Goal: Task Accomplishment & Management: Manage account settings

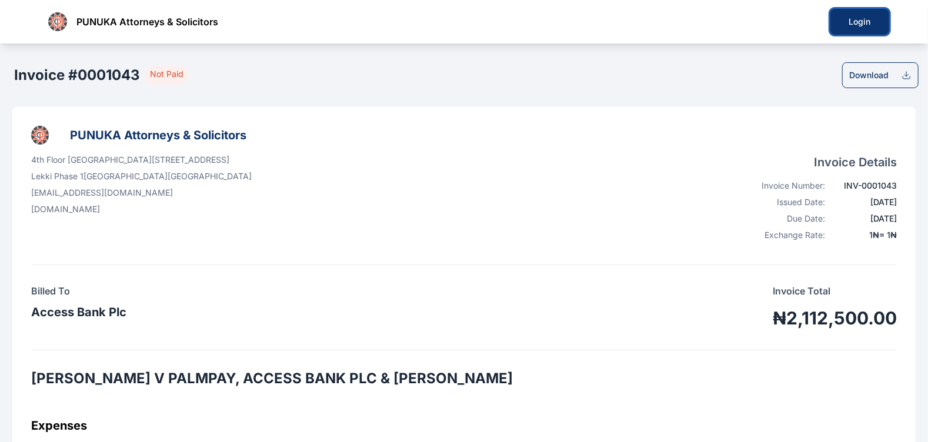
click at [861, 21] on div "Login" at bounding box center [860, 22] width 21 height 12
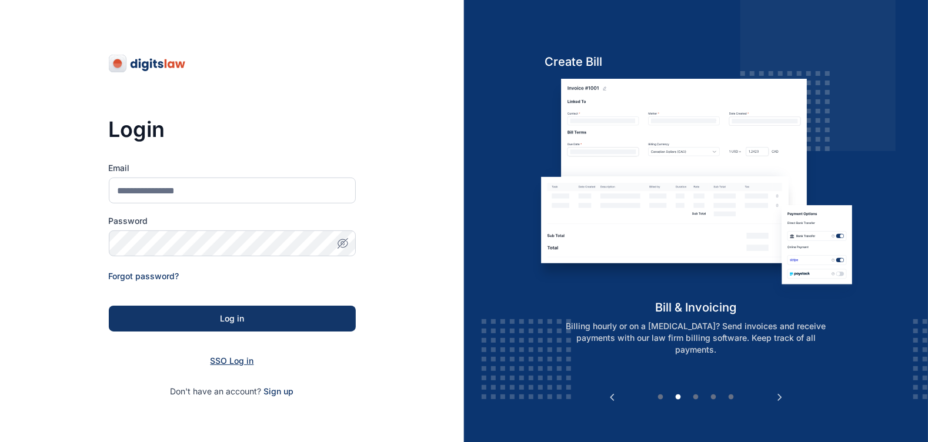
click at [231, 365] on span "SSO Log in" at bounding box center [233, 361] width 44 height 10
click at [234, 362] on span "SSO Log in" at bounding box center [233, 361] width 44 height 10
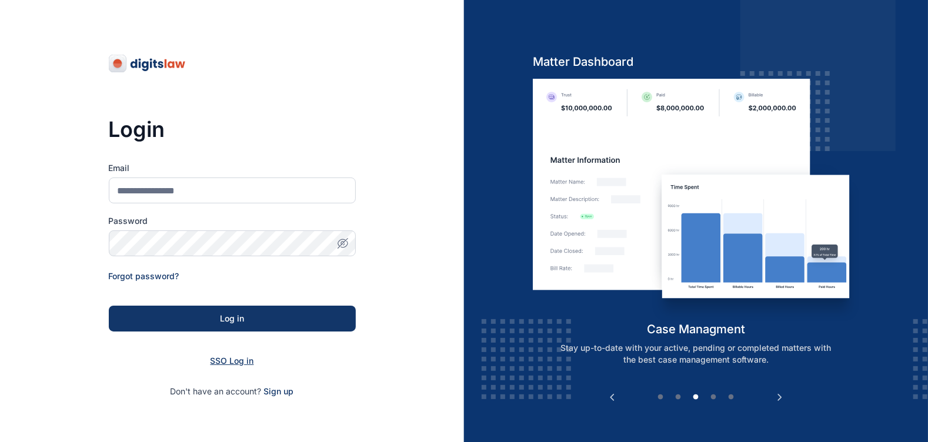
click at [233, 358] on span "SSO Log in" at bounding box center [233, 361] width 44 height 10
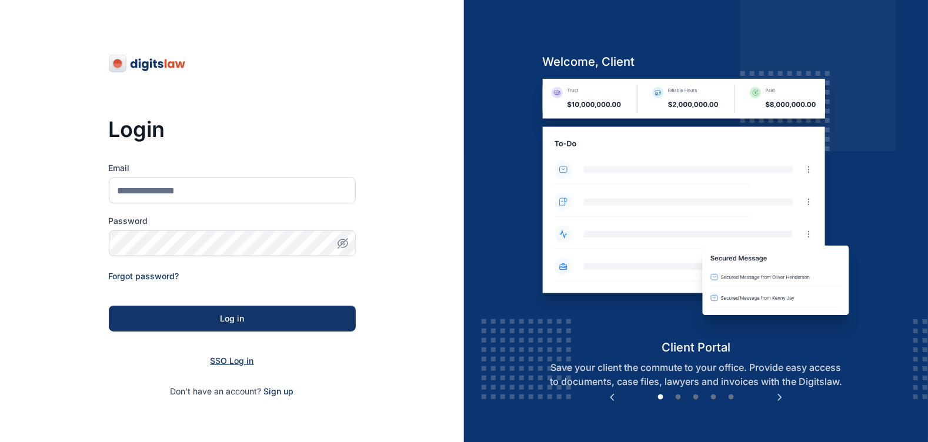
click at [232, 359] on span "SSO Log in" at bounding box center [233, 361] width 44 height 10
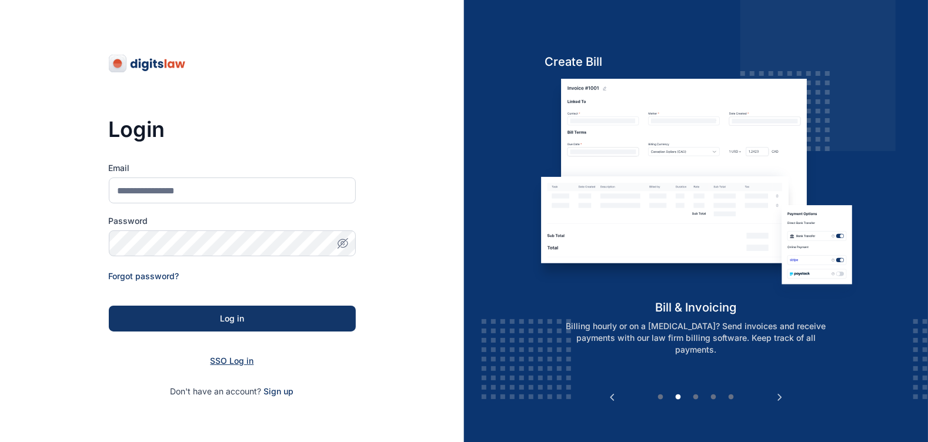
click at [232, 359] on span "SSO Log in" at bounding box center [233, 361] width 44 height 10
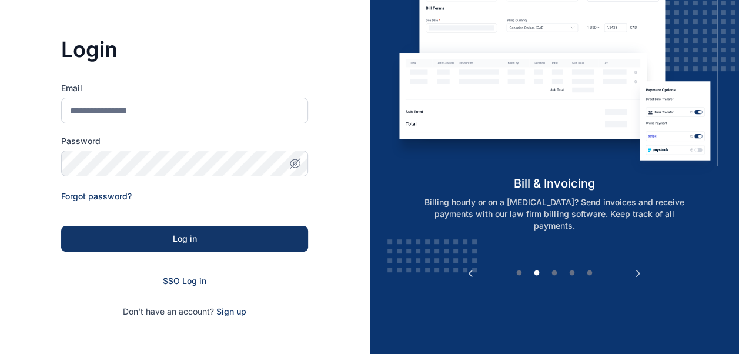
scroll to position [82, 0]
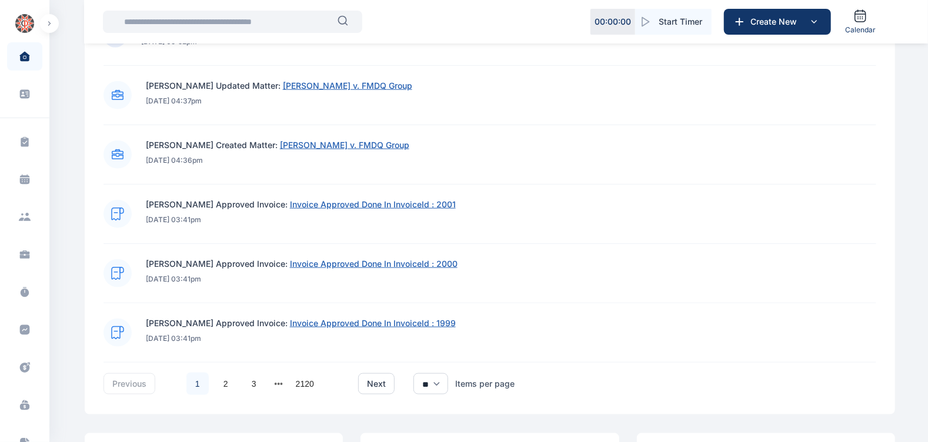
scroll to position [772, 0]
click at [365, 322] on span "Invoice Approved Done In InvoiceId : 1999" at bounding box center [373, 323] width 166 height 10
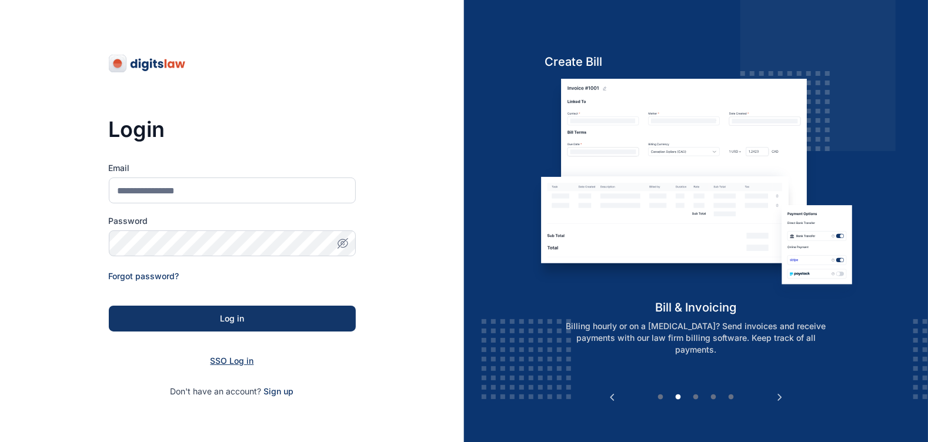
click at [232, 362] on span "SSO Log in" at bounding box center [233, 361] width 44 height 10
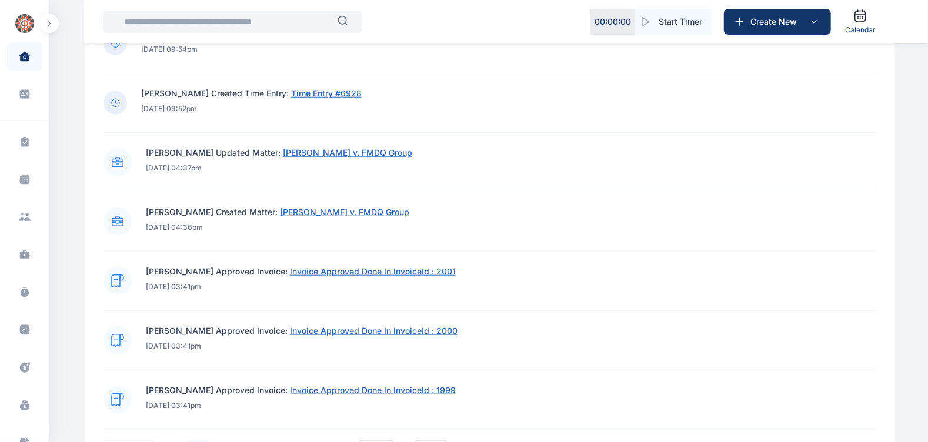
scroll to position [777, 0]
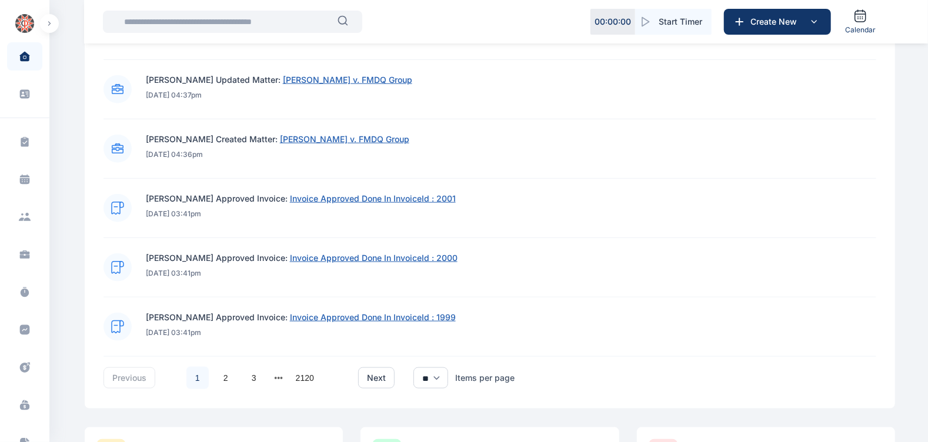
click at [345, 199] on span "Invoice Approved Done In InvoiceId : 2001" at bounding box center [373, 199] width 166 height 10
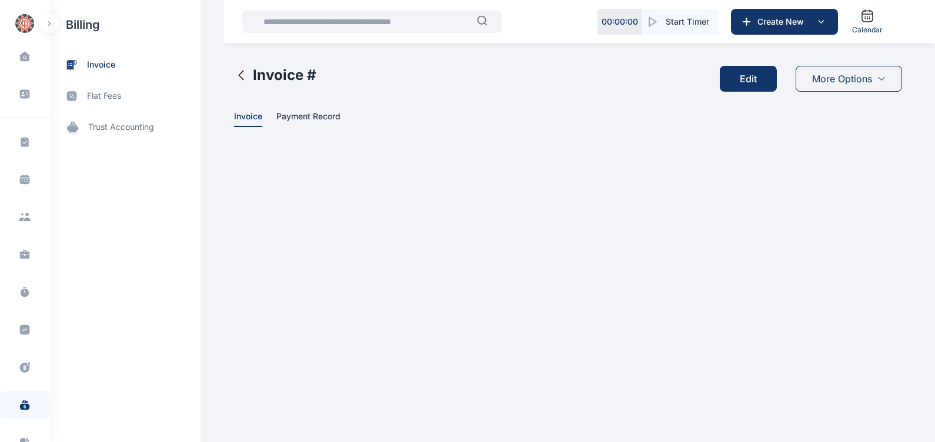
click at [762, 74] on button "Edit" at bounding box center [748, 79] width 57 height 26
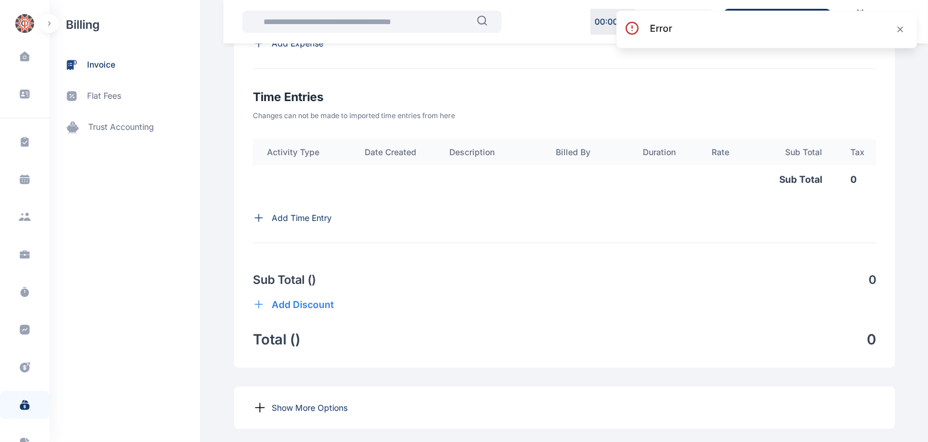
scroll to position [732, 0]
click at [904, 28] on icon at bounding box center [900, 29] width 9 height 9
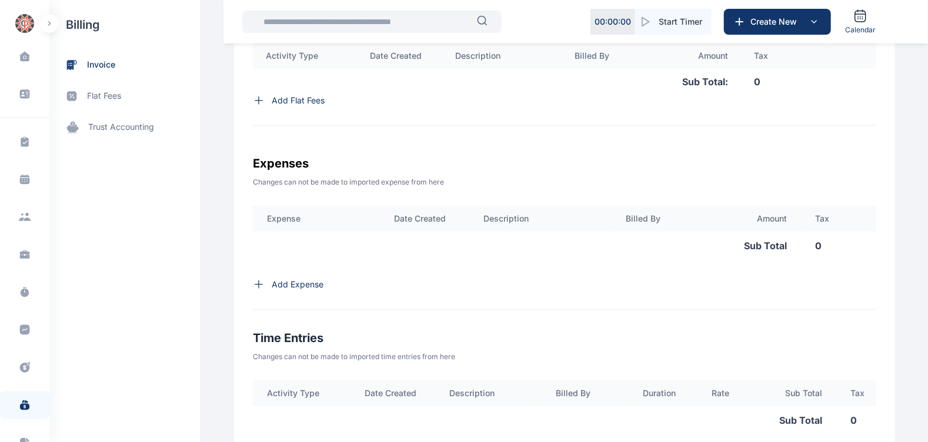
scroll to position [487, 0]
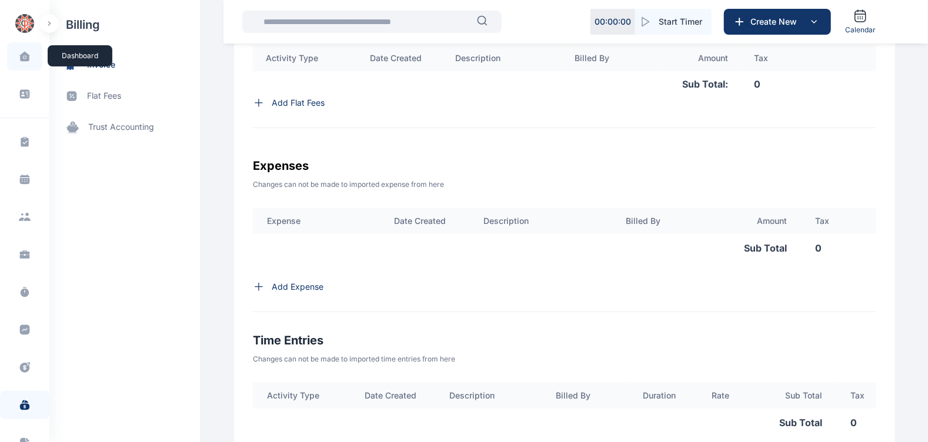
click at [22, 52] on icon at bounding box center [24, 56] width 10 height 9
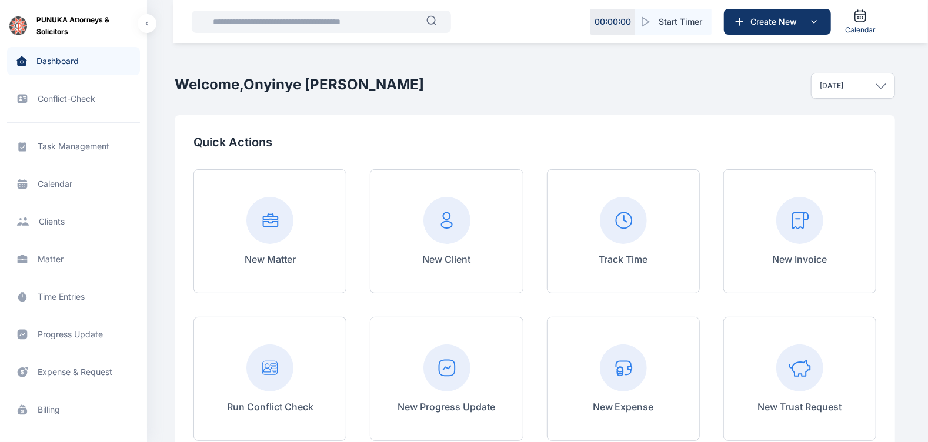
click at [344, 17] on input "text" at bounding box center [316, 22] width 221 height 24
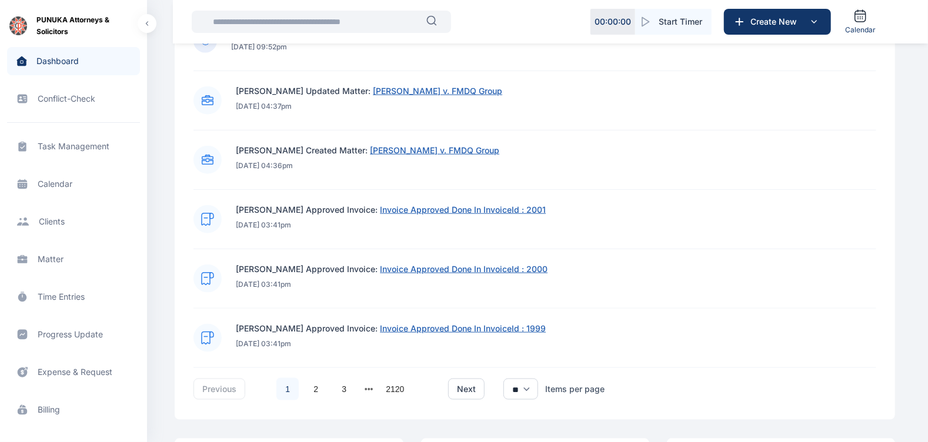
scroll to position [767, 0]
click at [314, 385] on link "2" at bounding box center [316, 388] width 22 height 22
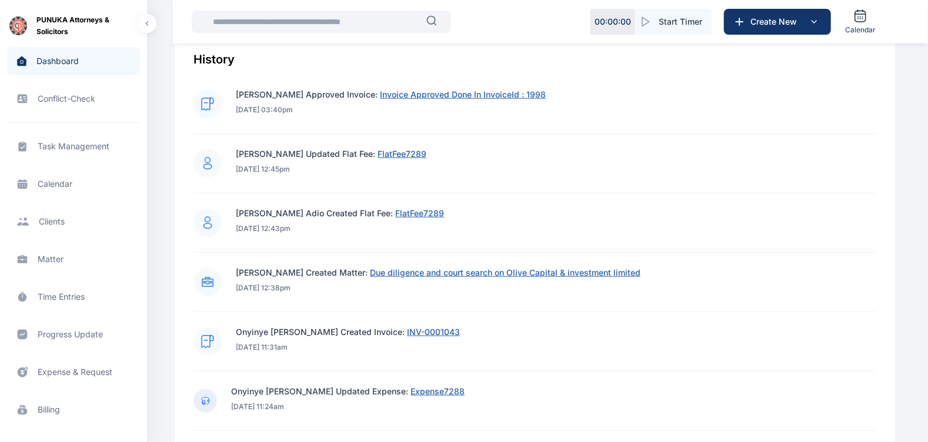
scroll to position [469, 0]
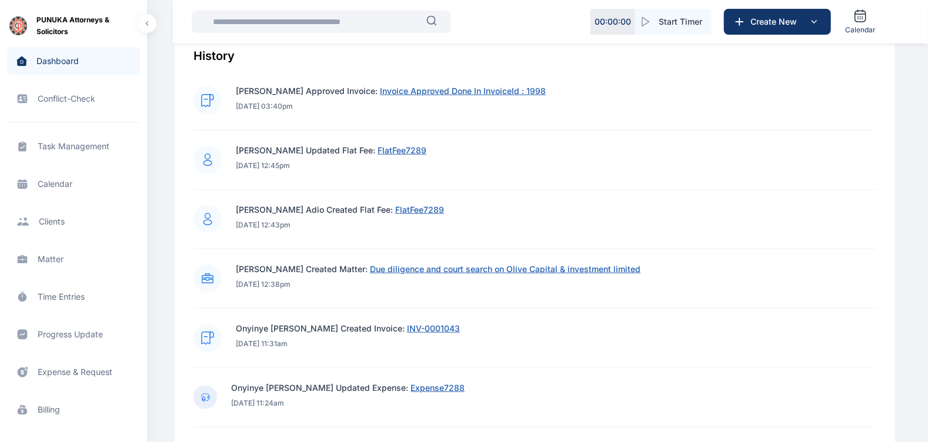
click at [432, 328] on span "INV-0001043" at bounding box center [433, 329] width 53 height 10
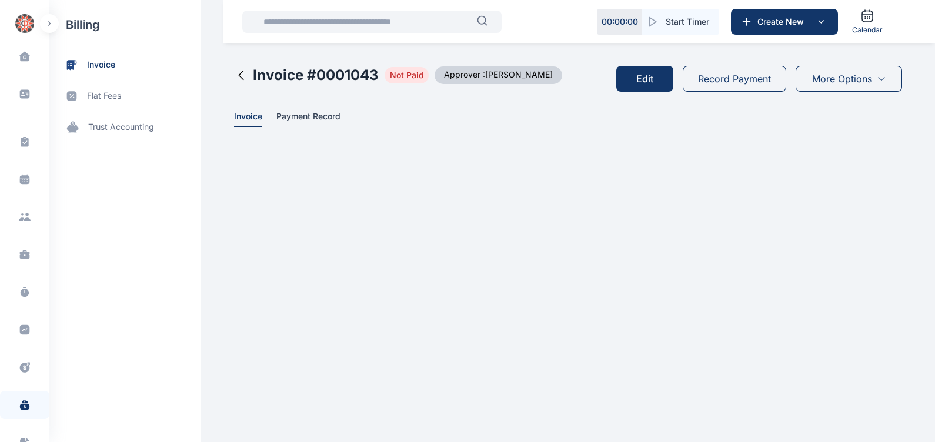
click at [669, 143] on main "Onyinye Mike-Ezeagwu PUNUKA Attorneys & Solicitors Dashboard dashboard Conflict…" at bounding box center [569, 73] width 671 height 146
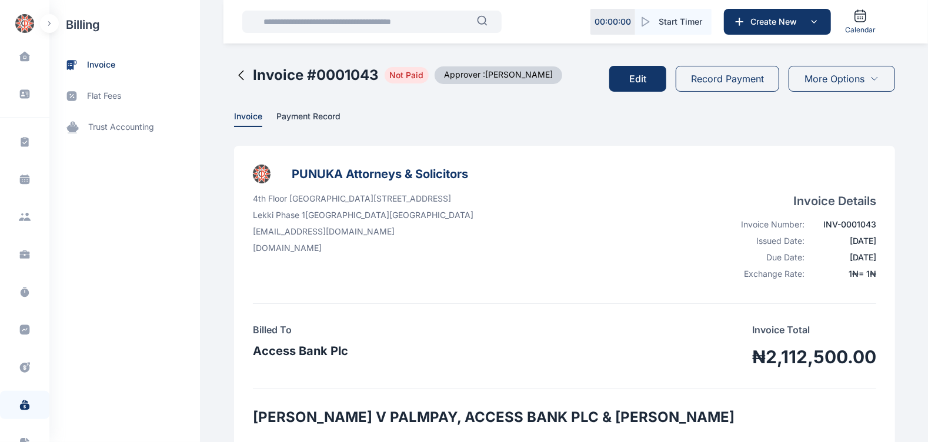
click at [643, 76] on button "Edit" at bounding box center [637, 79] width 57 height 26
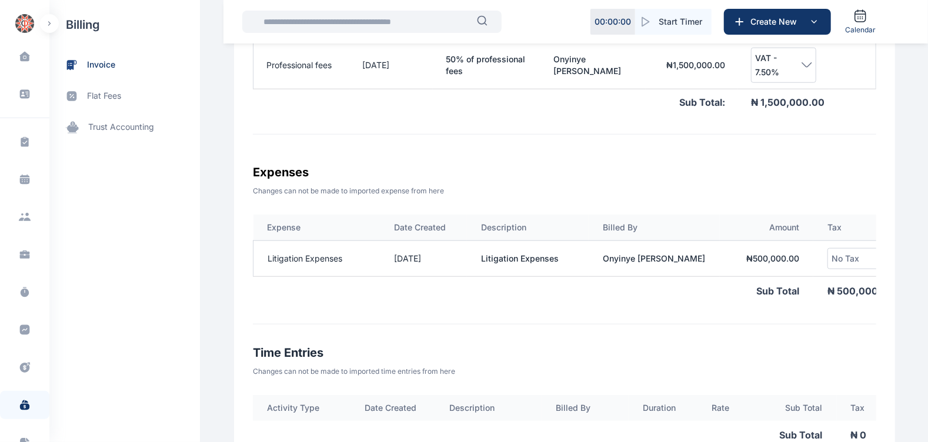
scroll to position [0, 75]
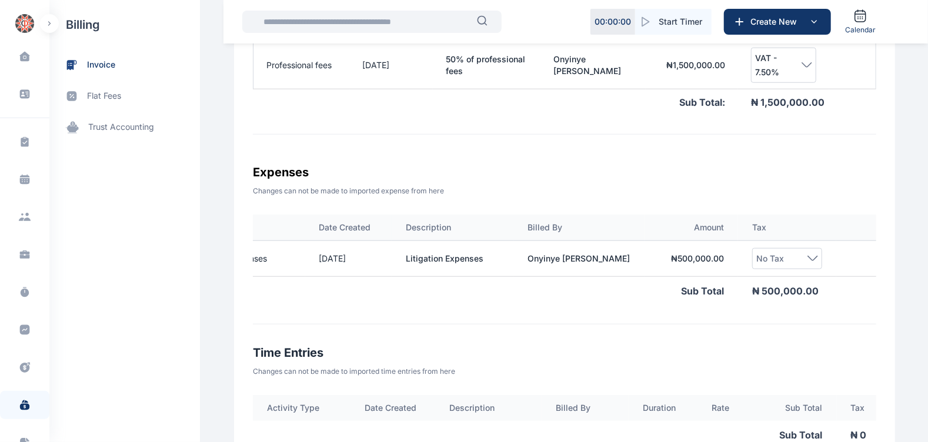
click at [699, 254] on td "₦ 500,000.00" at bounding box center [692, 259] width 94 height 36
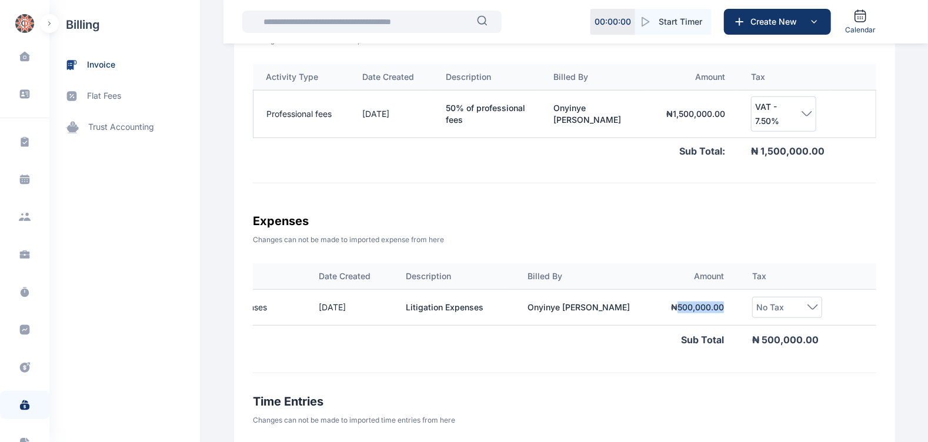
scroll to position [0, 0]
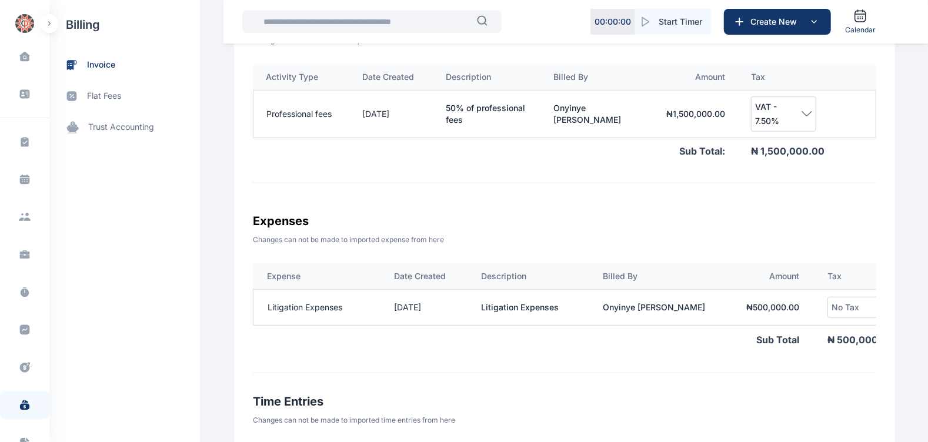
click at [518, 315] on td "Litigation Expenses" at bounding box center [528, 307] width 122 height 36
click at [522, 309] on td "Litigation Expenses" at bounding box center [528, 307] width 122 height 36
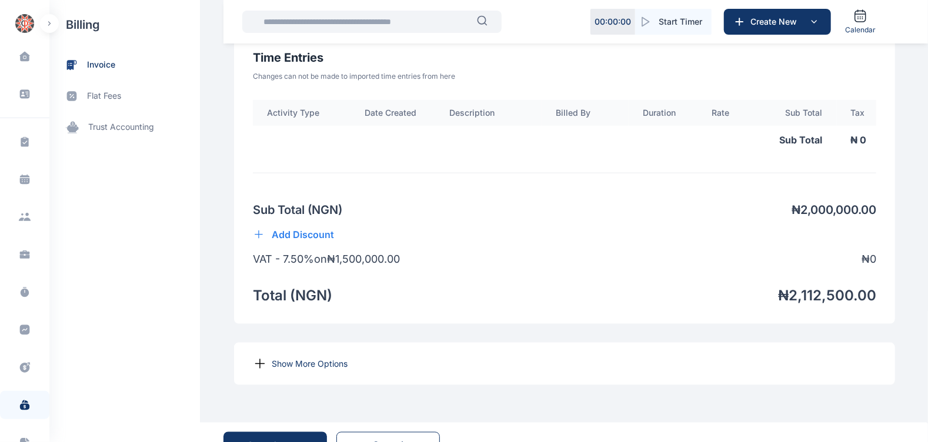
scroll to position [920, 0]
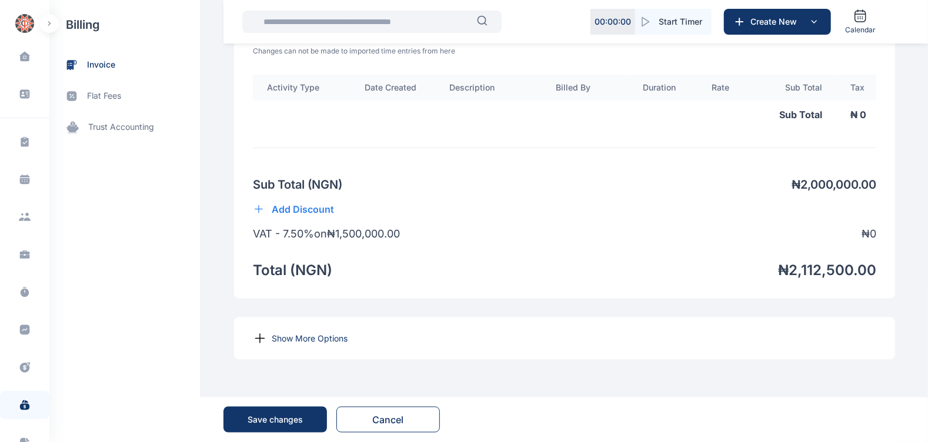
click at [300, 338] on p "Show More Options" at bounding box center [310, 339] width 76 height 12
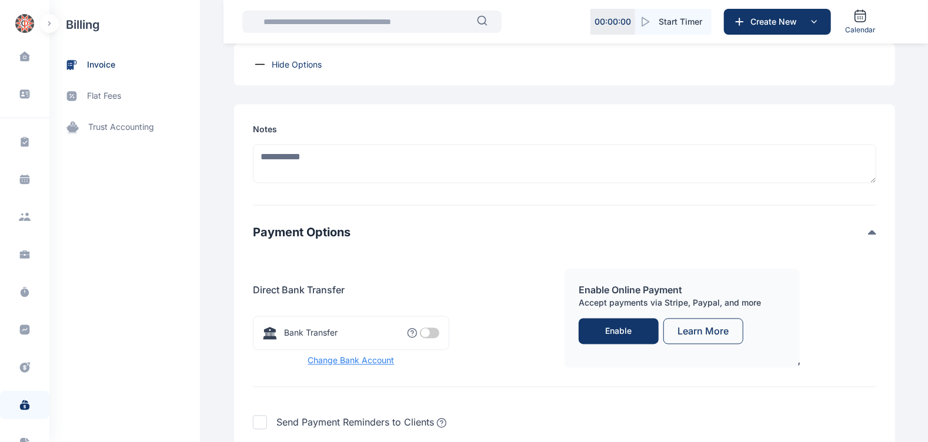
scroll to position [1187, 0]
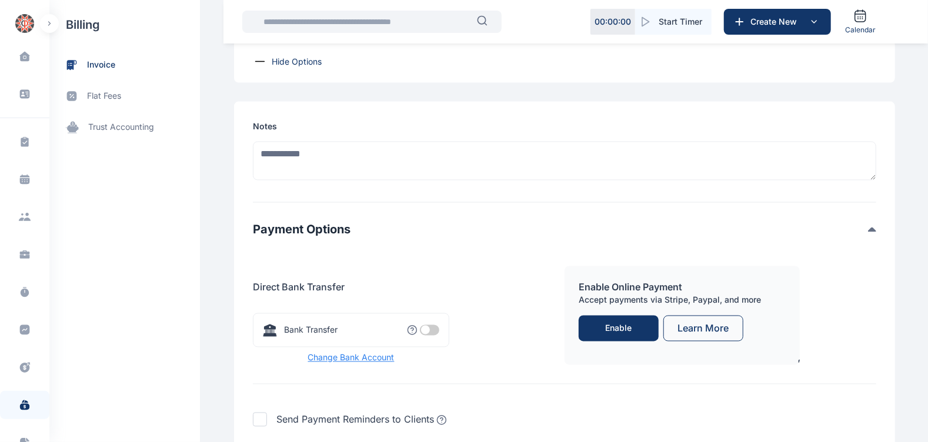
click at [426, 336] on span at bounding box center [429, 330] width 19 height 11
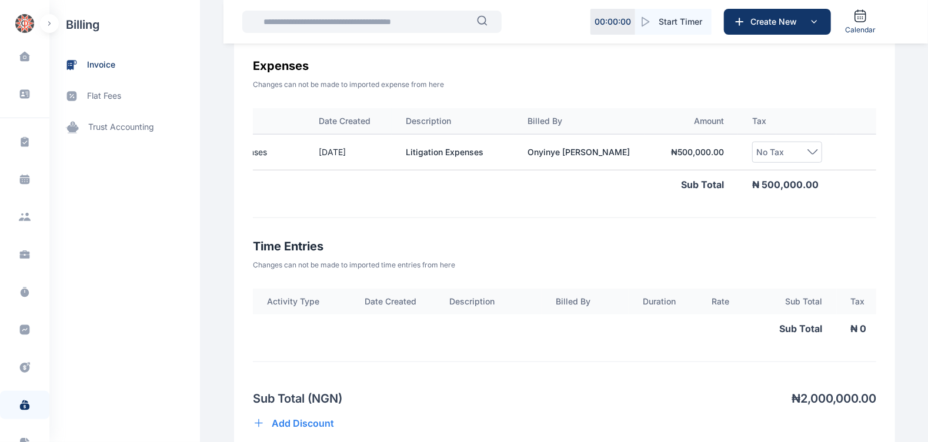
scroll to position [0, 0]
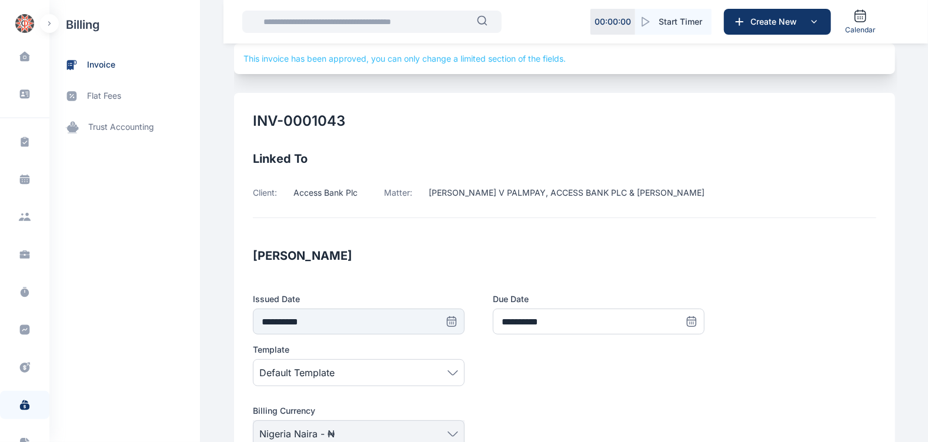
click at [615, 169] on div "Linked To Client: Access Bank Plc Matter: DANIEL ONUH V PALMPAY, ACCESS BANK PL…" at bounding box center [565, 183] width 624 height 69
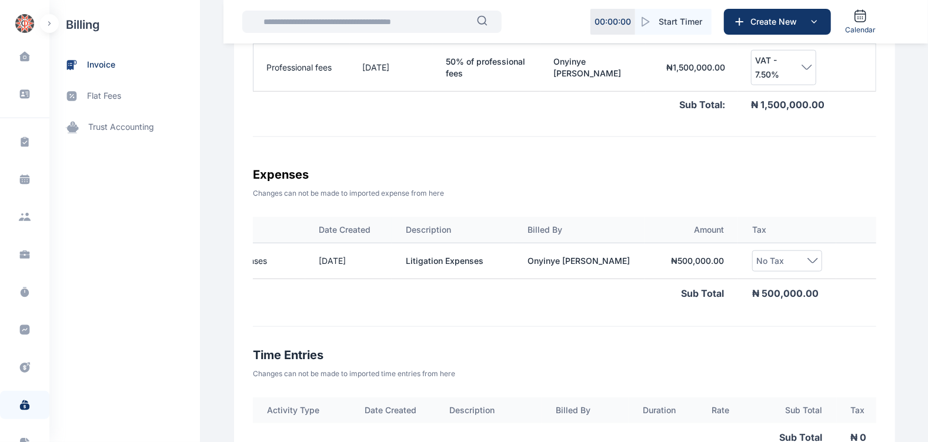
scroll to position [597, 0]
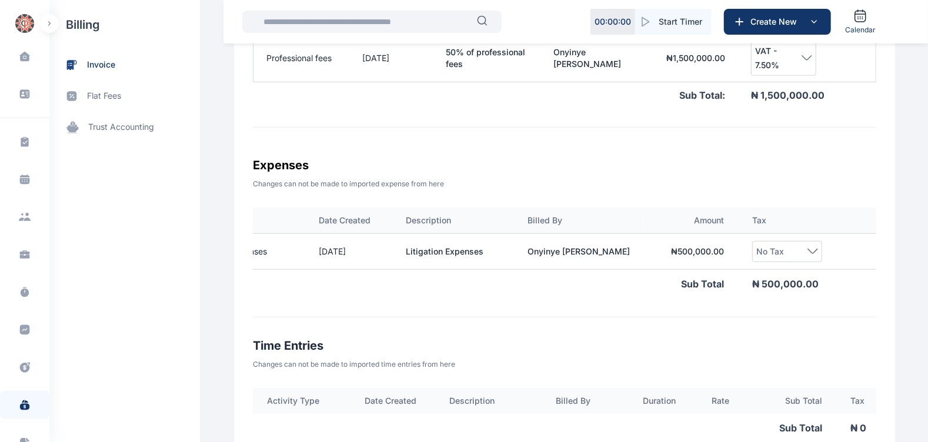
click at [671, 248] on td "₦ 500,000.00" at bounding box center [692, 252] width 94 height 36
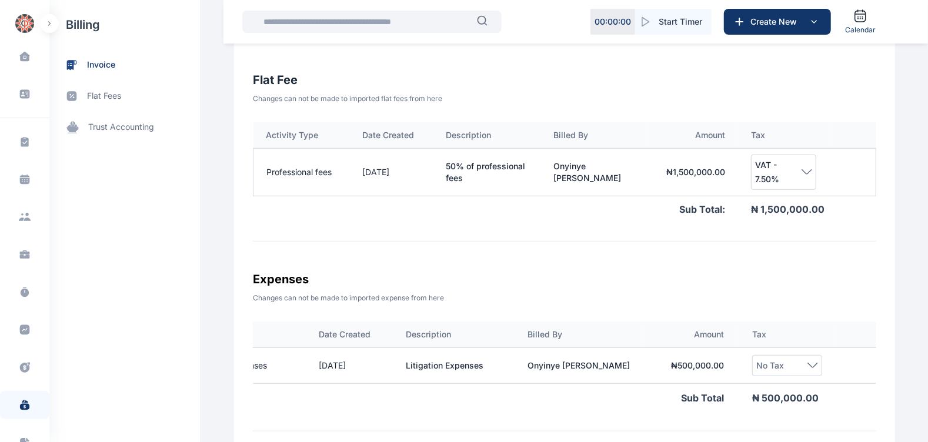
scroll to position [482, 0]
click at [458, 179] on td "50% of professional fees" at bounding box center [487, 173] width 108 height 48
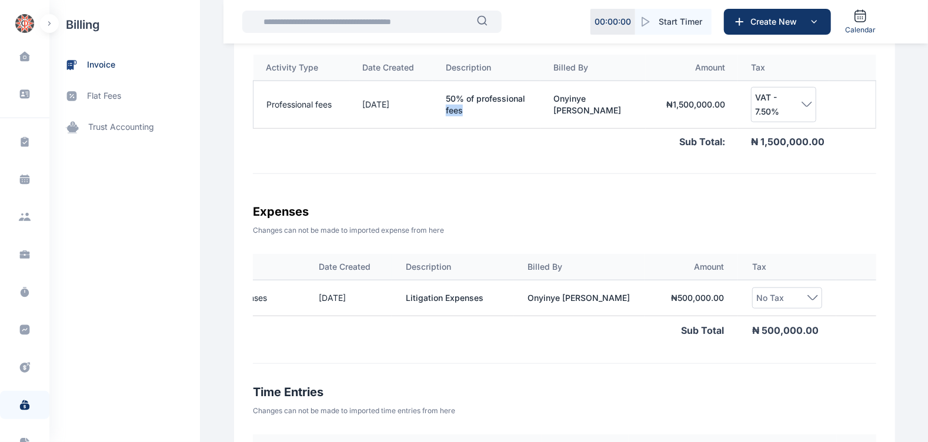
scroll to position [557, 0]
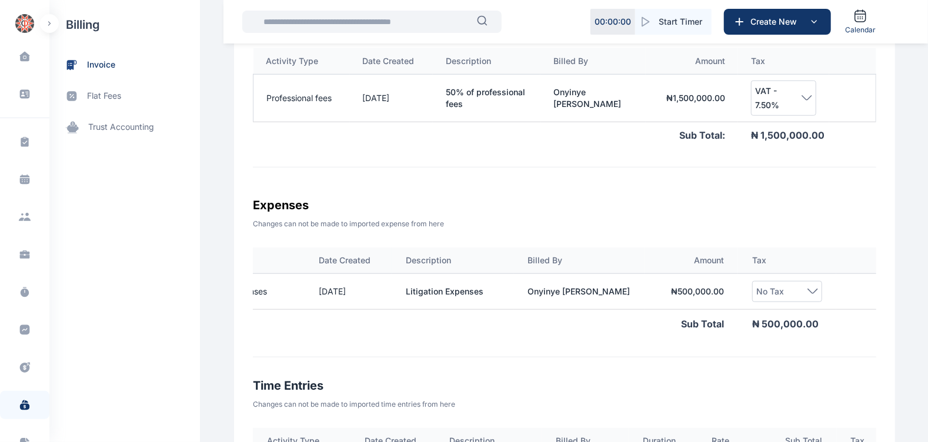
click at [689, 287] on td "₦ 500,000.00" at bounding box center [692, 292] width 94 height 36
drag, startPoint x: 689, startPoint y: 287, endPoint x: 661, endPoint y: 206, distance: 85.2
click at [661, 206] on h3 "Expenses" at bounding box center [565, 205] width 624 height 19
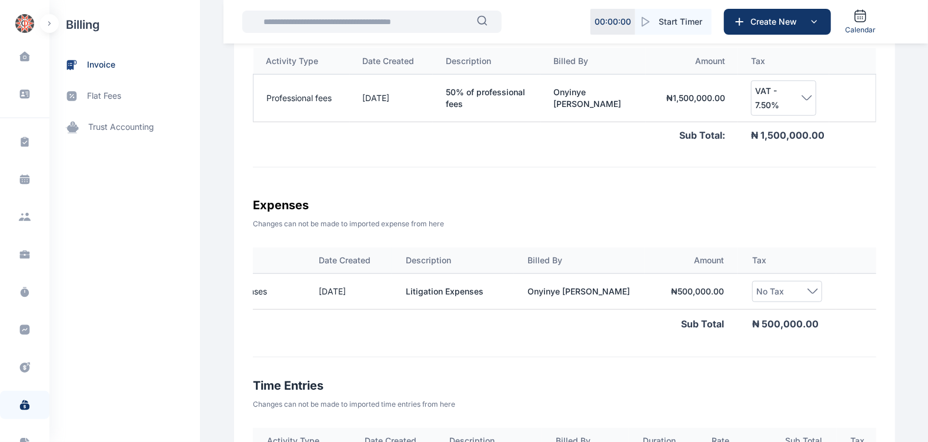
click at [808, 291] on icon at bounding box center [812, 291] width 9 height 4
click at [699, 285] on td "₦ 500,000.00" at bounding box center [692, 292] width 94 height 36
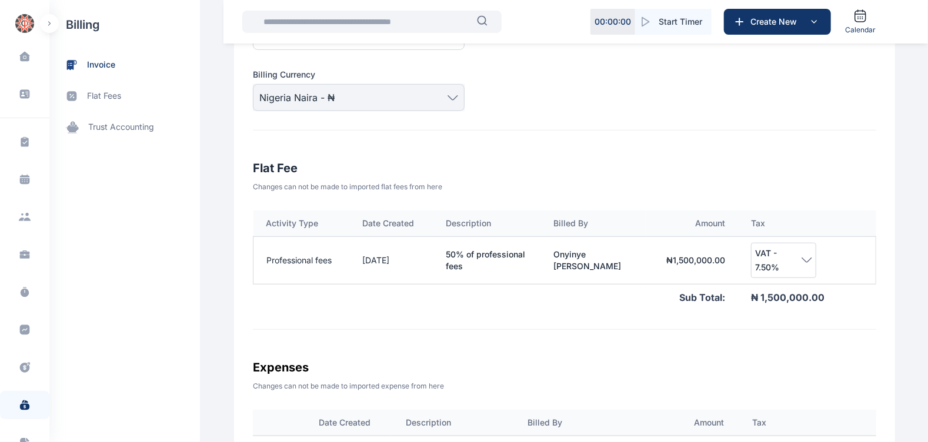
scroll to position [392, 0]
